Goal: Navigation & Orientation: Find specific page/section

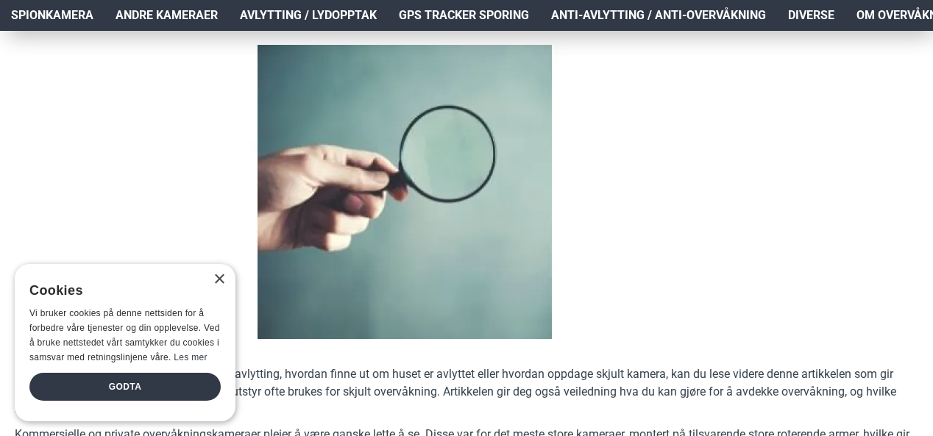
scroll to position [221, 0]
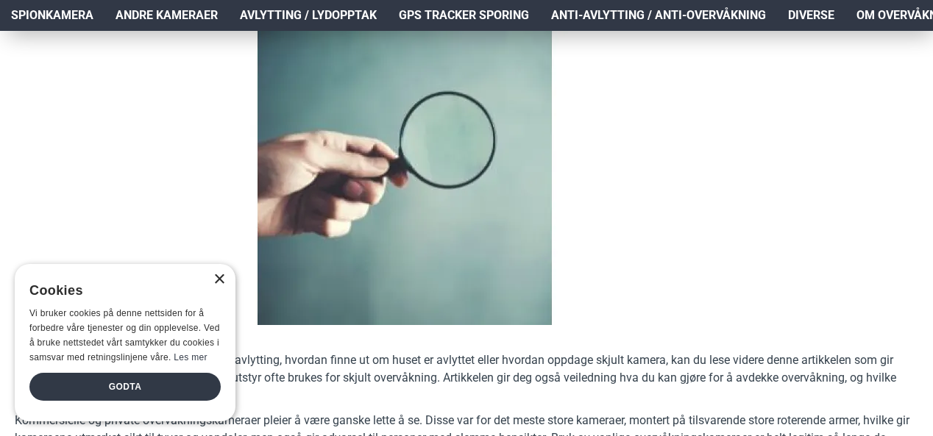
click at [215, 280] on div "×" at bounding box center [218, 279] width 11 height 11
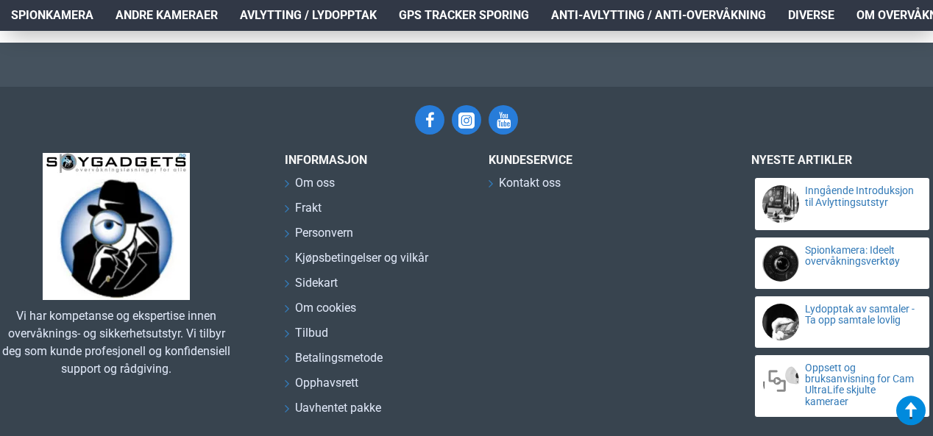
scroll to position [6972, 0]
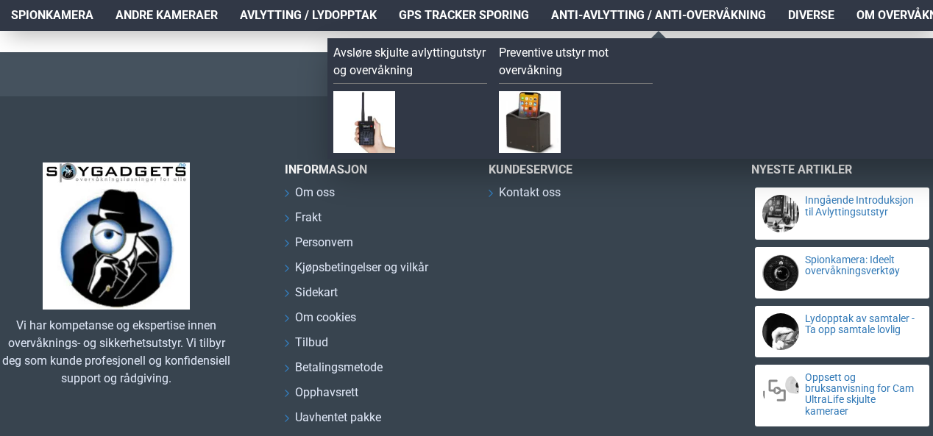
click at [678, 16] on span "Anti-avlytting / Anti-overvåkning" at bounding box center [658, 16] width 215 height 18
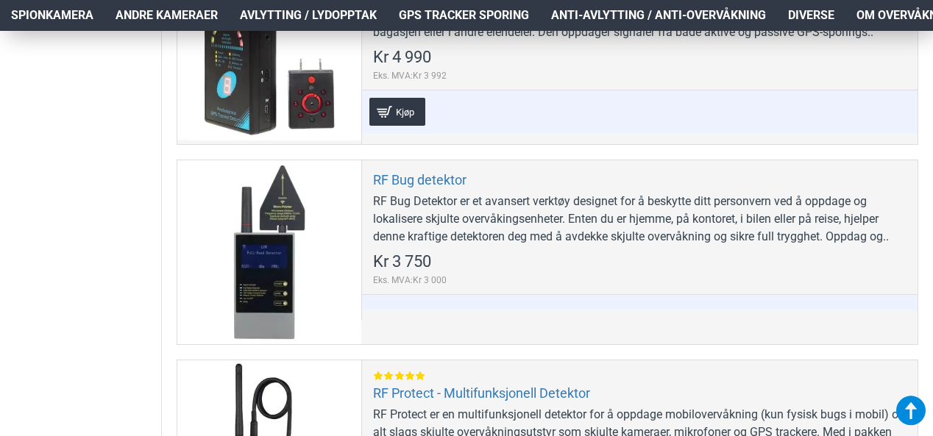
scroll to position [1104, 0]
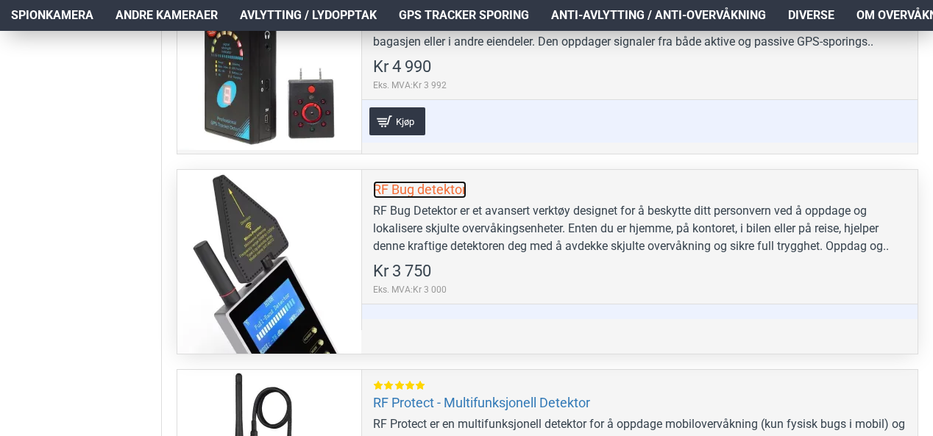
click at [427, 189] on link "RF Bug detektor" at bounding box center [419, 189] width 93 height 17
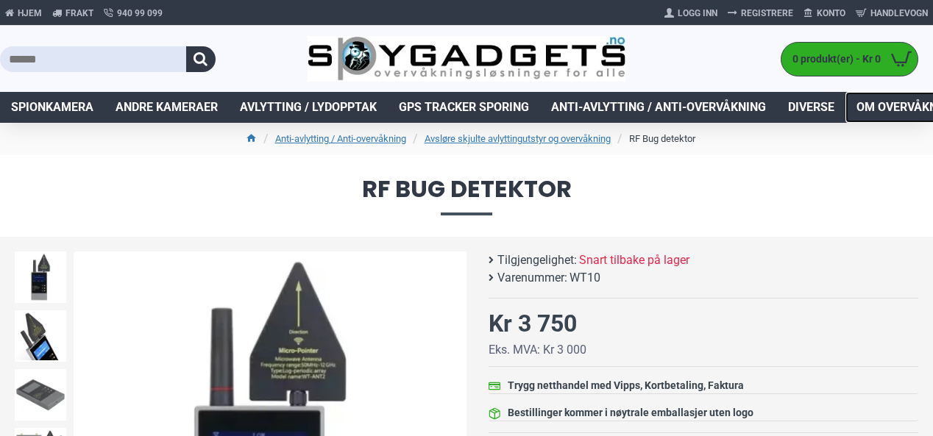
click at [920, 109] on span "Om overvåkning og avlytting" at bounding box center [949, 108] width 185 height 18
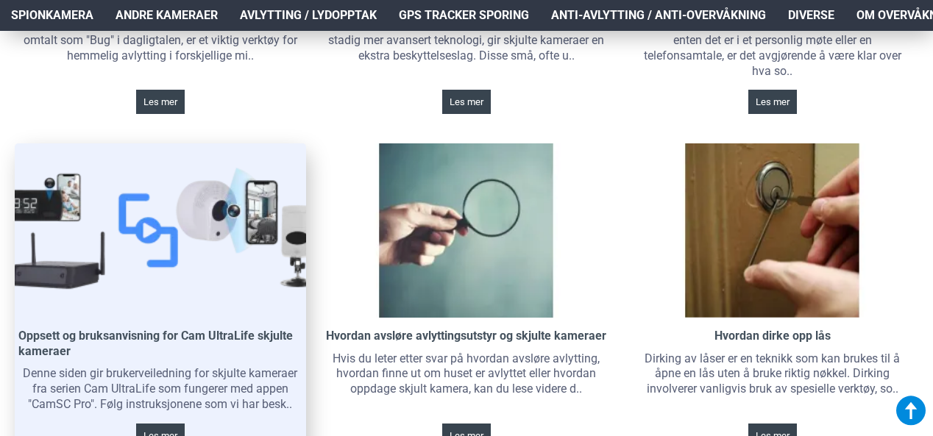
scroll to position [515, 0]
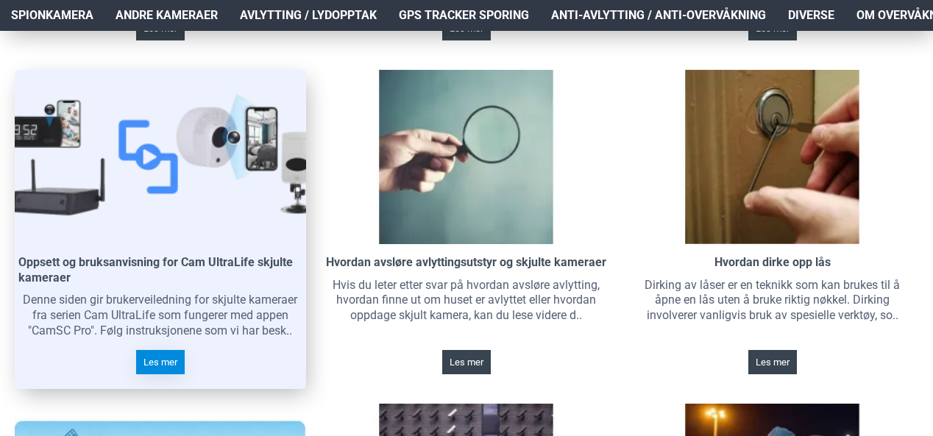
click at [172, 367] on span "Les mer" at bounding box center [160, 363] width 34 height 10
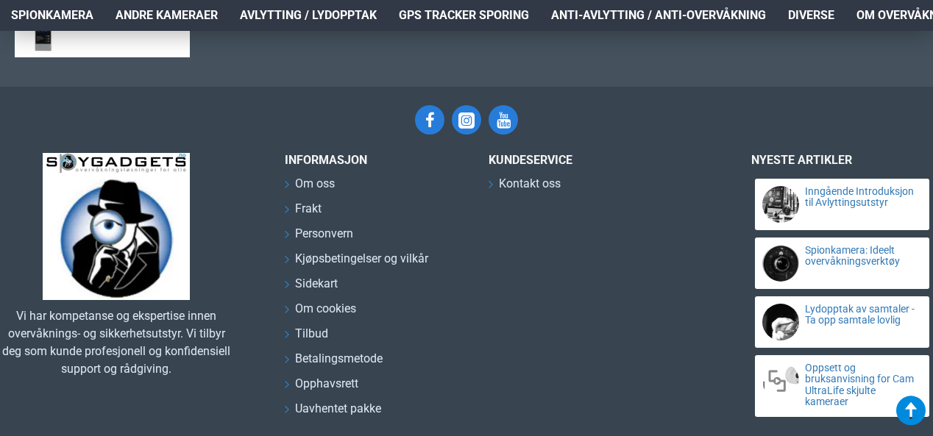
scroll to position [1538, 0]
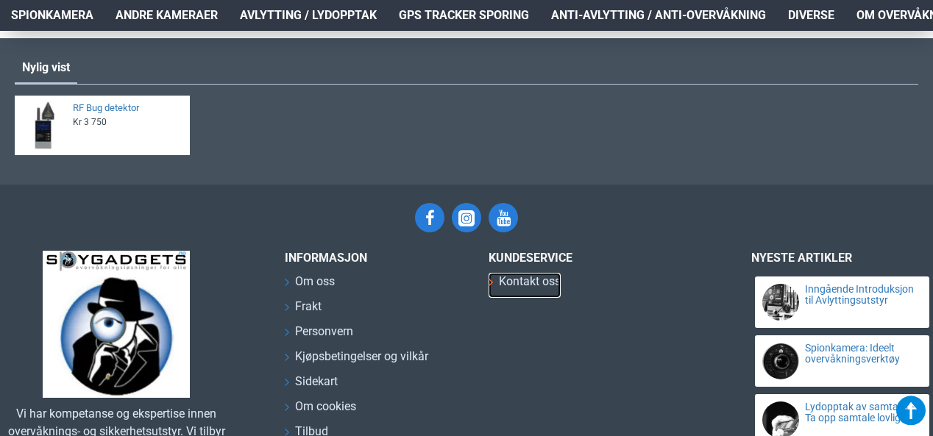
click at [534, 283] on span "Kontakt oss" at bounding box center [530, 282] width 62 height 18
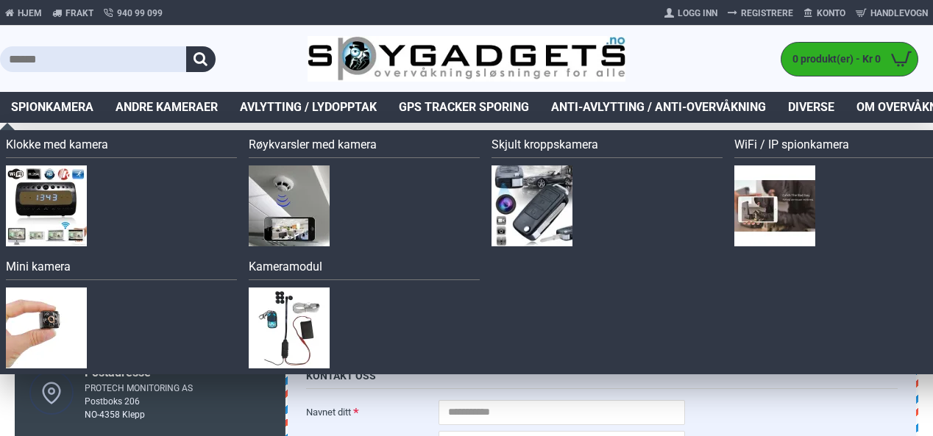
click at [68, 111] on span "Spionkamera" at bounding box center [52, 108] width 82 height 18
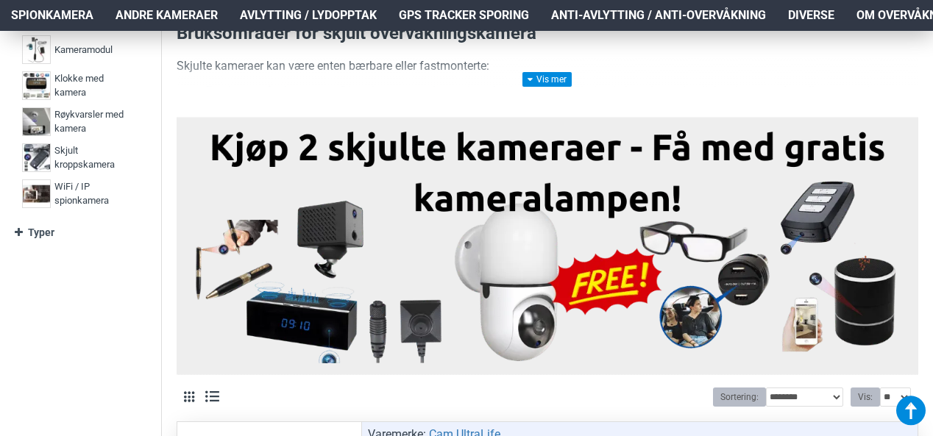
scroll to position [368, 0]
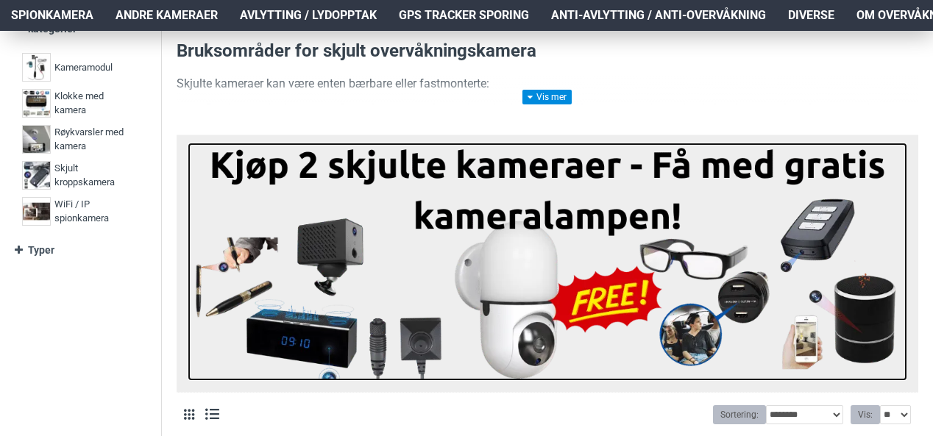
click at [516, 170] on img at bounding box center [548, 262] width 720 height 238
